Goal: Share content: Share content

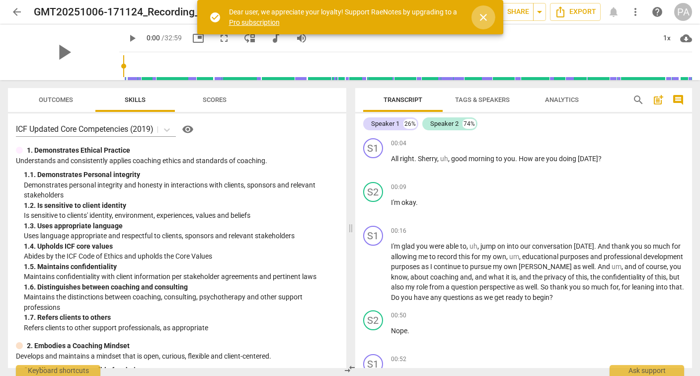
click at [486, 17] on span "close" at bounding box center [484, 17] width 12 height 12
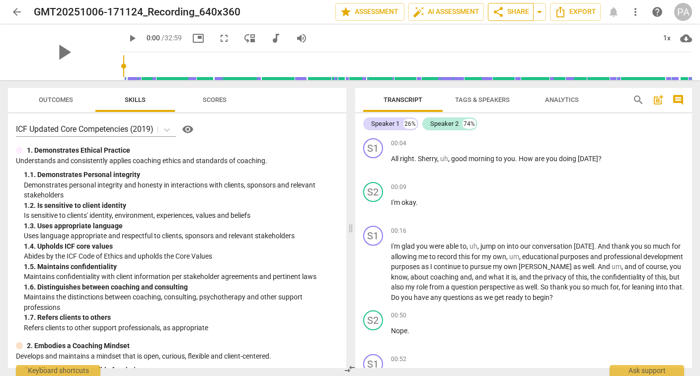
click at [523, 13] on span "share Share" at bounding box center [510, 12] width 37 height 12
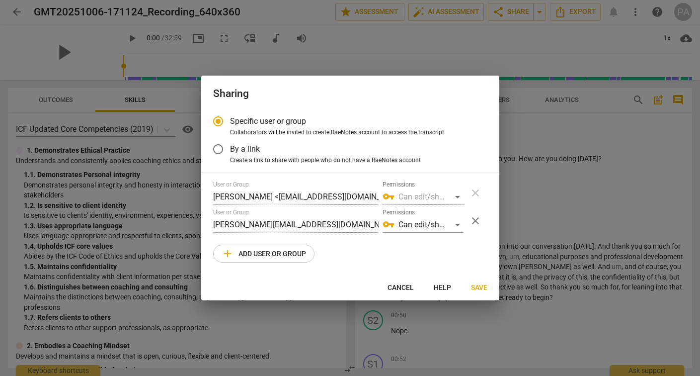
radio input "false"
click at [218, 149] on input "By a link" at bounding box center [218, 149] width 24 height 24
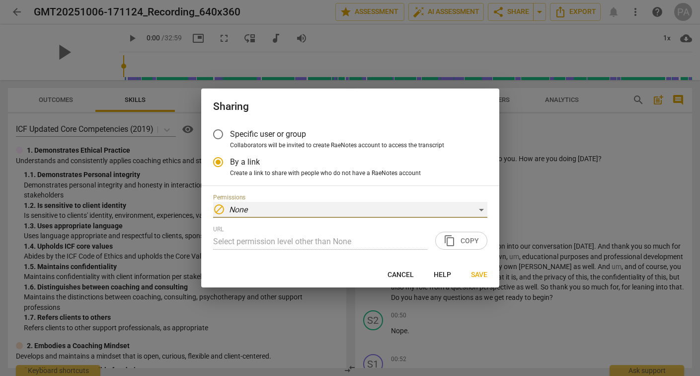
click at [287, 204] on div "block None" at bounding box center [350, 210] width 274 height 16
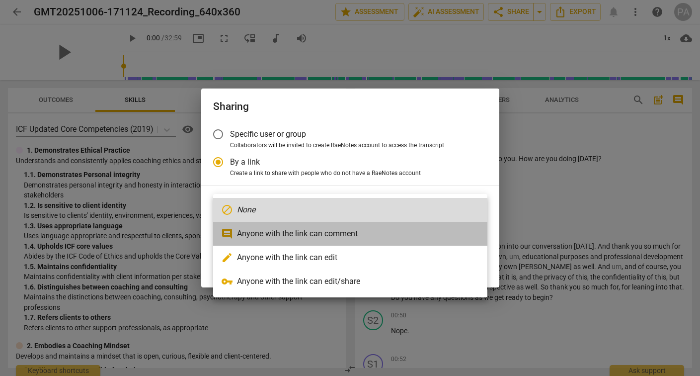
click at [300, 235] on li "comment Anyone with the link can comment" at bounding box center [350, 234] width 274 height 24
radio input "false"
type input "https://app.raenotes.com/meeting/5c9b919d0b2541e4a5ef8ca997b1d479"
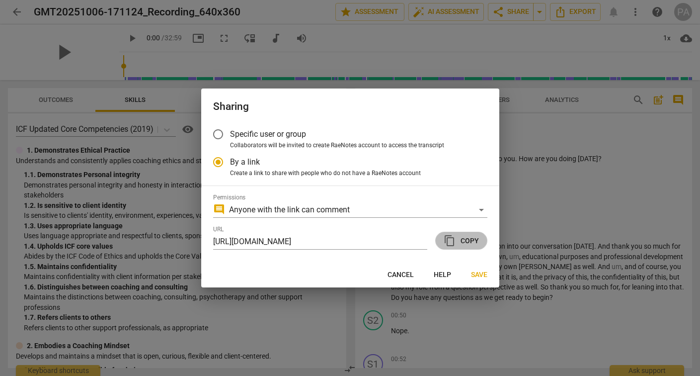
click at [468, 244] on span "content_copy Copy" at bounding box center [461, 241] width 35 height 12
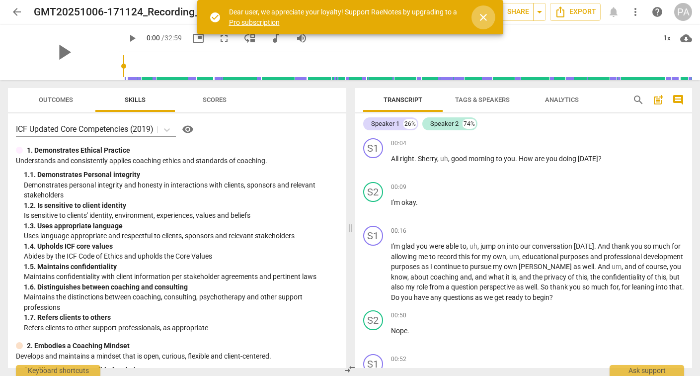
click at [485, 16] on span "close" at bounding box center [484, 17] width 12 height 12
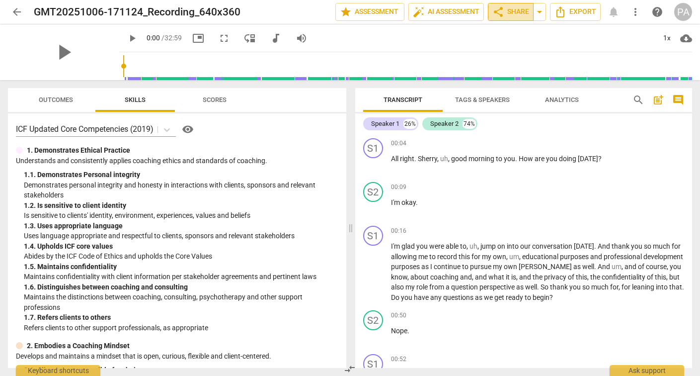
click at [512, 12] on span "share Share" at bounding box center [510, 12] width 37 height 12
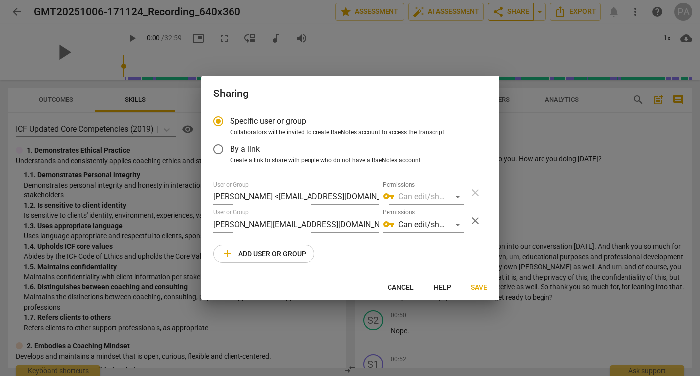
radio input "false"
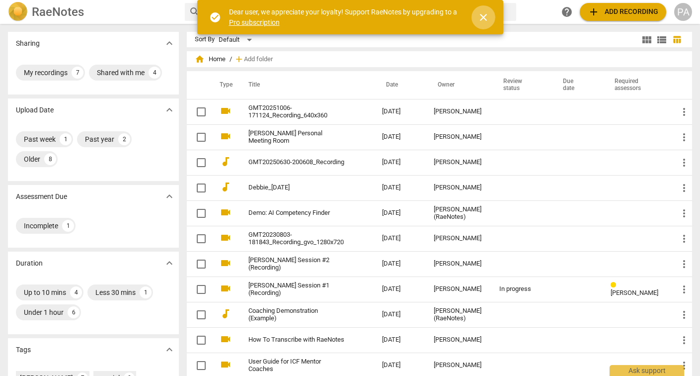
click at [484, 21] on span "close" at bounding box center [484, 17] width 12 height 12
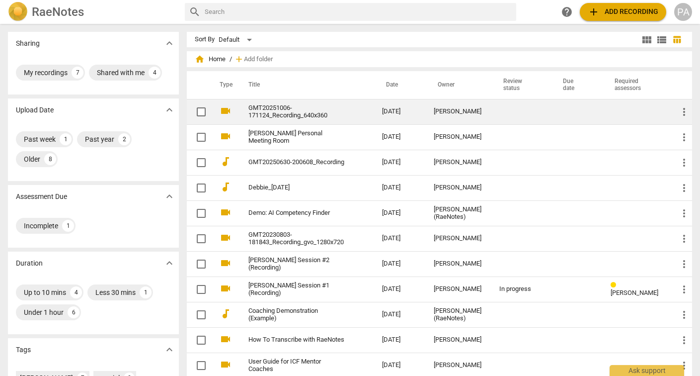
click at [306, 106] on link "GMT20251006-171124_Recording_640x360" at bounding box center [297, 111] width 98 height 15
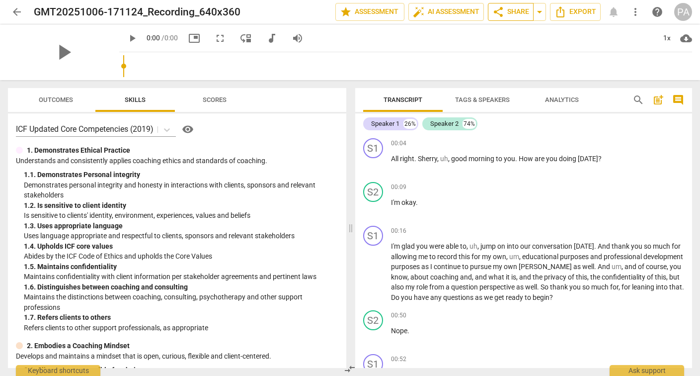
click at [510, 11] on span "share Share" at bounding box center [510, 12] width 37 height 12
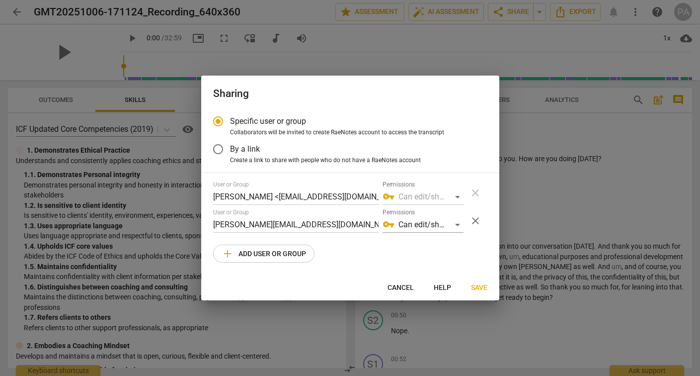
click at [370, 245] on div "User or Group [PERSON_NAME] <[EMAIL_ADDRESS][DOMAIN_NAME]> Permissions vpn_key …" at bounding box center [350, 221] width 274 height 81
click at [454, 222] on div "vpn_key Can edit/share" at bounding box center [423, 225] width 81 height 16
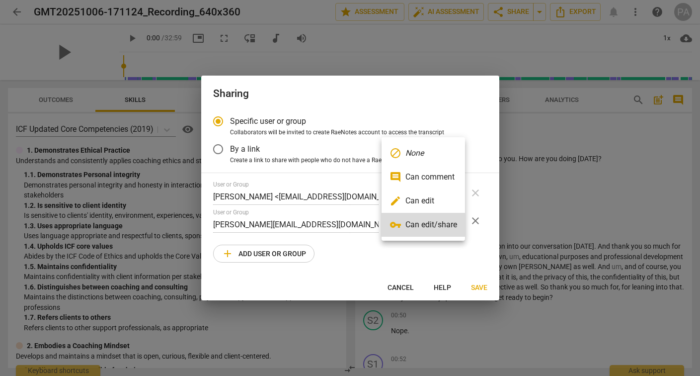
click at [476, 220] on div at bounding box center [350, 188] width 700 height 376
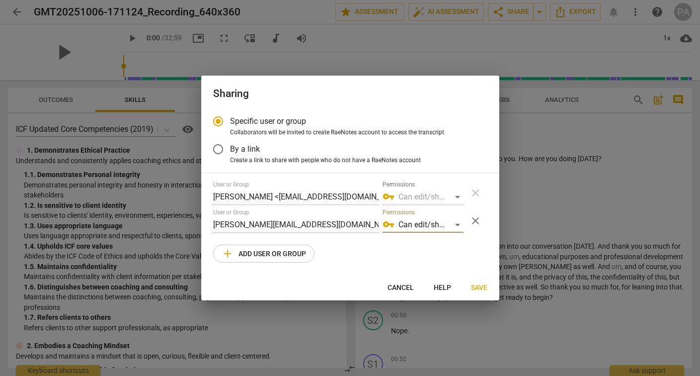
click at [476, 220] on span "close" at bounding box center [476, 221] width 12 height 12
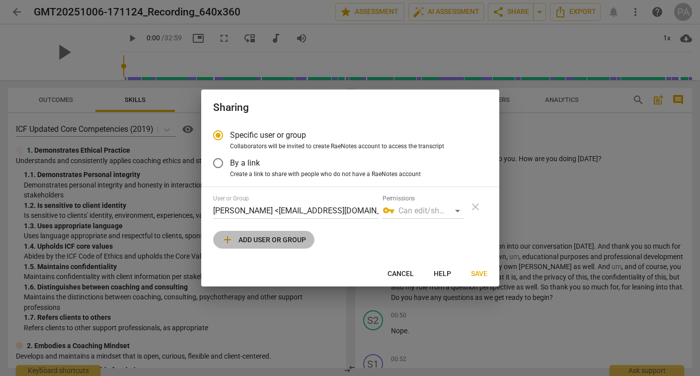
click at [287, 239] on span "add Add user or group" at bounding box center [264, 240] width 84 height 12
radio input "false"
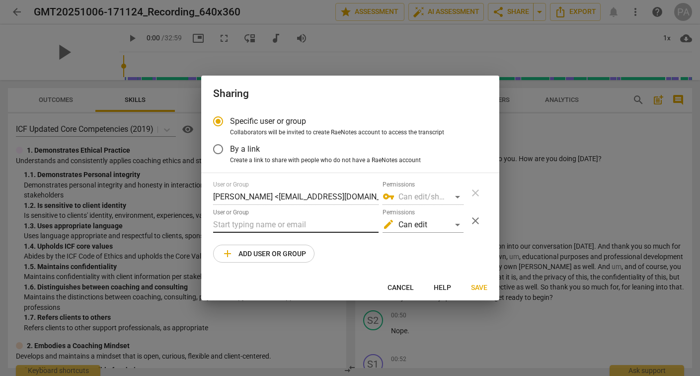
click at [288, 223] on input "text" at bounding box center [295, 225] width 165 height 16
paste input "[EMAIL_ADDRESS][DOMAIN_NAME]"
type input "[EMAIL_ADDRESS][DOMAIN_NAME]"
click at [361, 250] on div "User or Group [PERSON_NAME] <[EMAIL_ADDRESS][DOMAIN_NAME]> Permissions vpn_key …" at bounding box center [350, 221] width 274 height 81
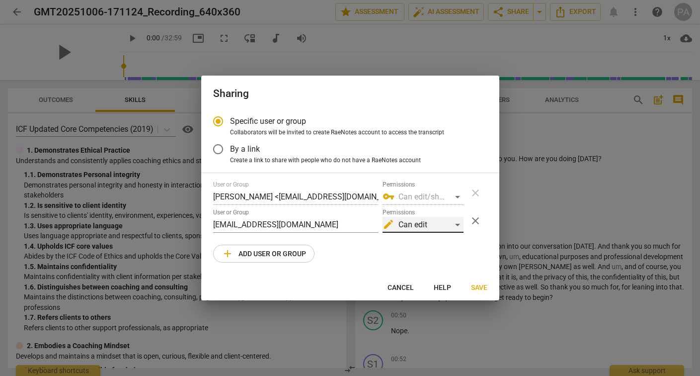
click at [435, 225] on div "edit Can edit" at bounding box center [423, 225] width 81 height 16
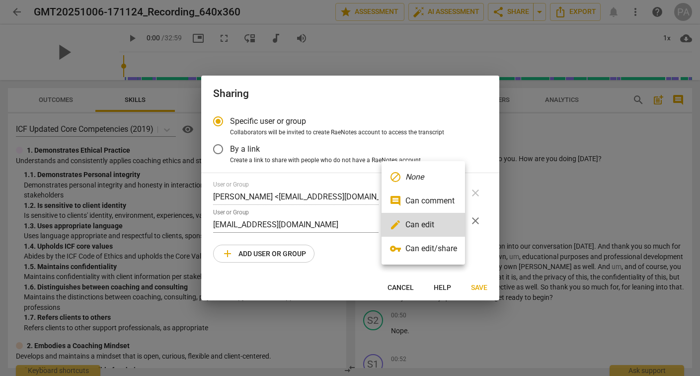
click at [353, 249] on div at bounding box center [350, 188] width 700 height 376
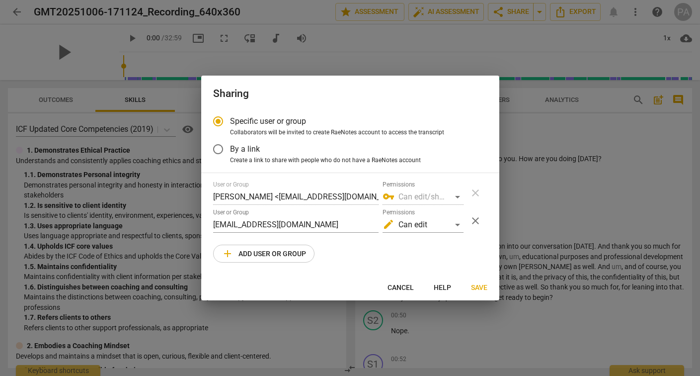
click at [461, 270] on div "Specific user or group Collaborators will be invited to create [PERSON_NAME] ac…" at bounding box center [350, 191] width 298 height 165
click at [479, 285] on span "Save" at bounding box center [479, 288] width 16 height 10
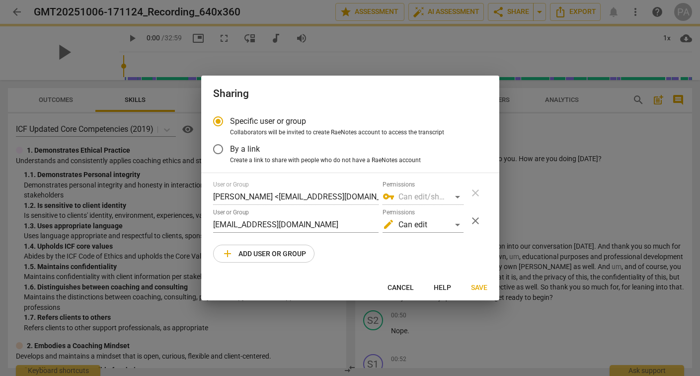
radio input "false"
type input "[PERSON_NAME] <[EMAIL_ADDRESS][DOMAIN_NAME]>"
